Goal: Information Seeking & Learning: Find specific fact

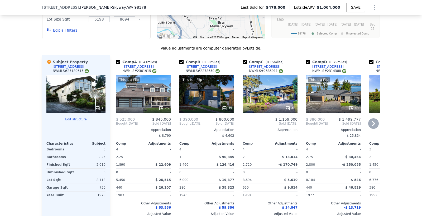
scroll to position [535, 0]
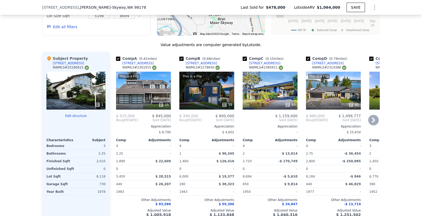
click at [370, 125] on icon at bounding box center [373, 120] width 11 height 11
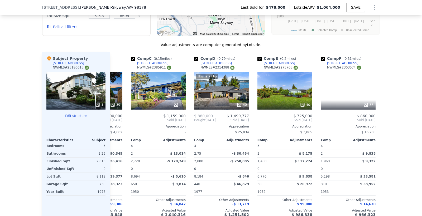
scroll to position [0, 127]
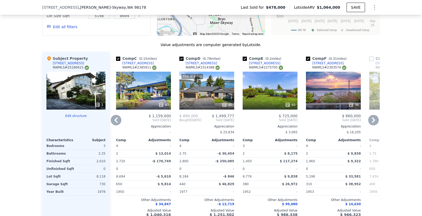
click at [370, 124] on icon at bounding box center [373, 120] width 11 height 11
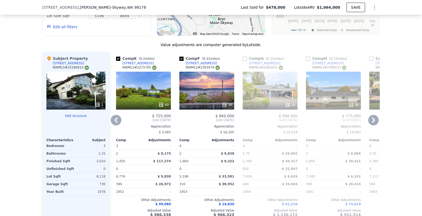
click at [370, 124] on icon at bounding box center [373, 120] width 11 height 11
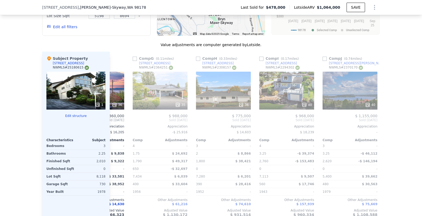
scroll to position [0, 380]
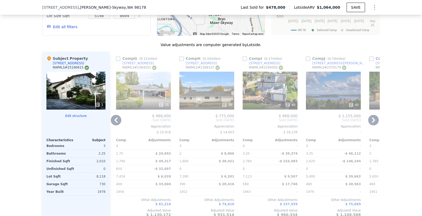
click at [370, 124] on icon at bounding box center [373, 120] width 11 height 11
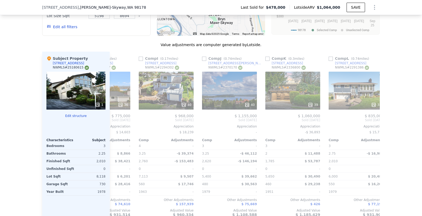
scroll to position [0, 502]
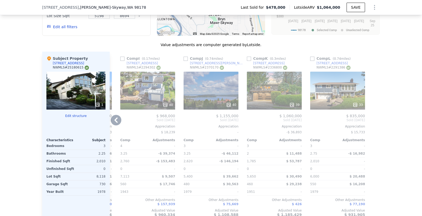
click at [111, 125] on icon at bounding box center [116, 120] width 11 height 11
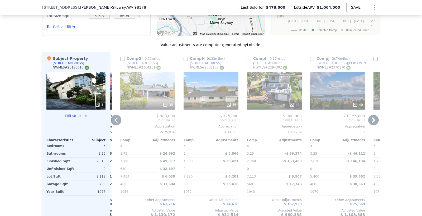
click at [111, 125] on icon at bounding box center [116, 120] width 11 height 11
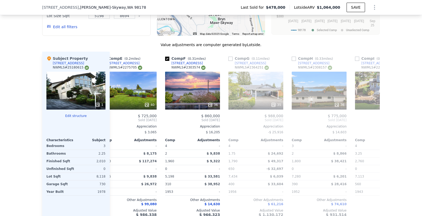
scroll to position [0, 249]
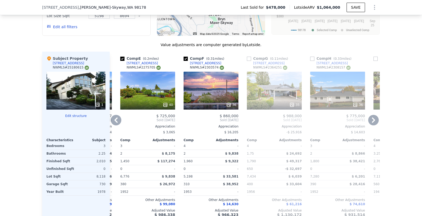
click at [117, 122] on icon at bounding box center [116, 120] width 11 height 11
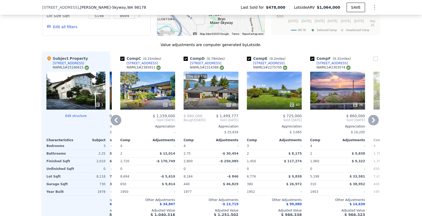
click at [116, 122] on icon at bounding box center [116, 120] width 11 height 11
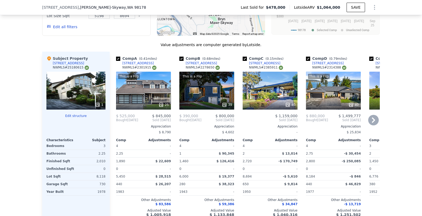
scroll to position [596, 0]
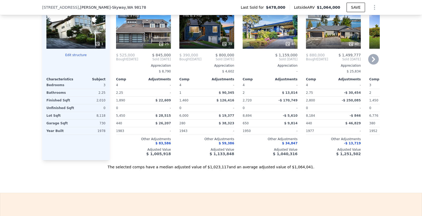
click at [372, 65] on icon at bounding box center [373, 59] width 11 height 11
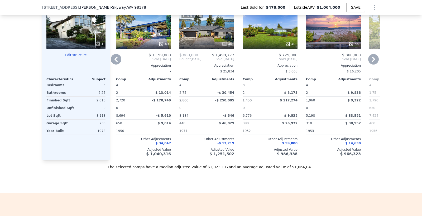
click at [372, 65] on icon at bounding box center [373, 59] width 11 height 11
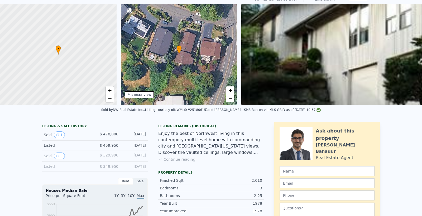
scroll to position [0, 0]
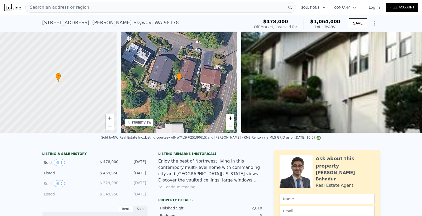
drag, startPoint x: 34, startPoint y: 21, endPoint x: 134, endPoint y: 16, distance: 99.6
click at [134, 16] on div "[STREET_ADDRESS] Sold [DATE] for $478k (~ARV $1.064m ) $478,000 Off Market, las…" at bounding box center [211, 23] width 422 height 17
drag, startPoint x: 312, startPoint y: 21, endPoint x: 340, endPoint y: 20, distance: 28.8
click at [340, 20] on div "$478,000 Off Market, last sold for $1,064,000 Lotside ARV" at bounding box center [297, 24] width 91 height 15
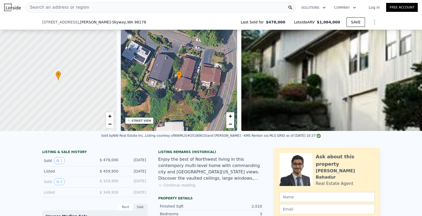
scroll to position [50, 0]
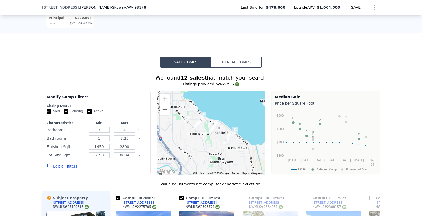
scroll to position [472, 0]
